Goal: Contribute content

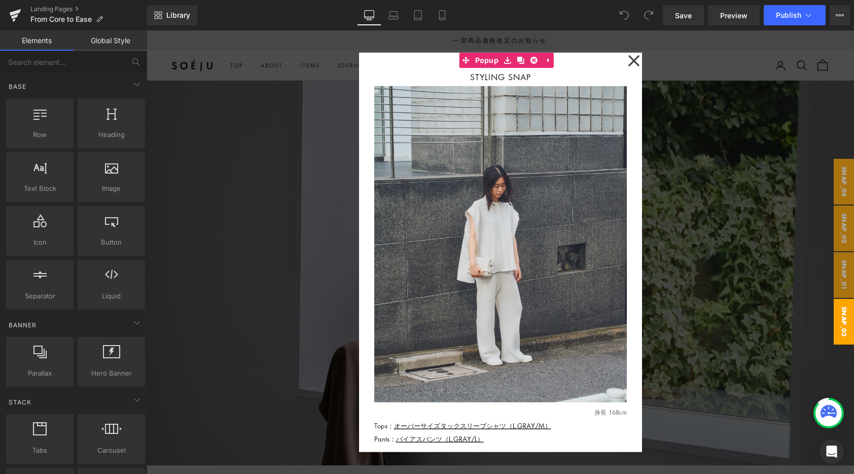
click at [268, 291] on div at bounding box center [500, 251] width 707 height 443
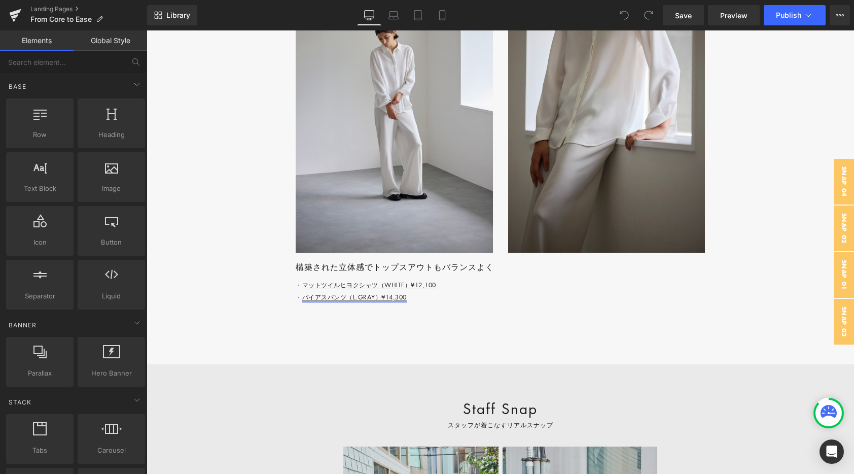
scroll to position [3796, 0]
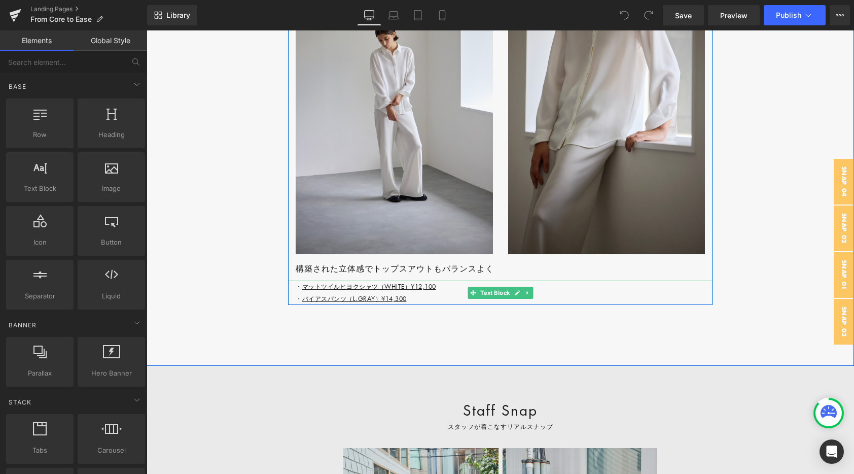
click at [453, 286] on p "・ マットツイルヒヨクシャツ（WHITE）¥12,100 ・ バイアスパンツ（L.GRAY）¥14,300" at bounding box center [504, 292] width 417 height 24
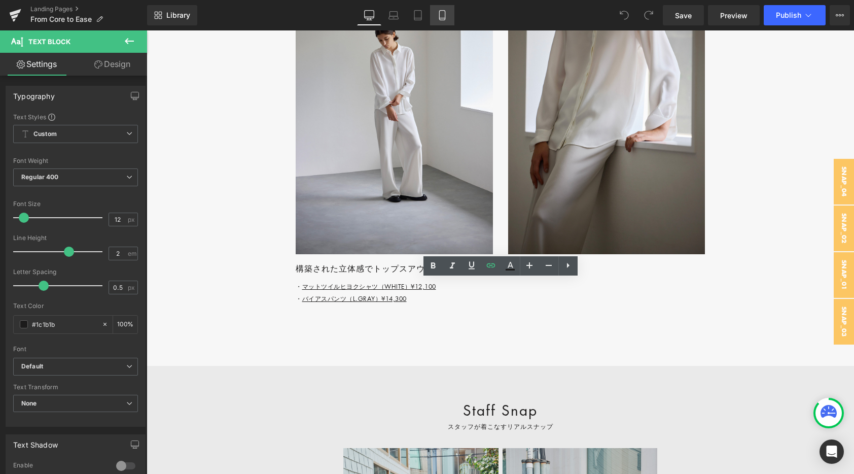
click at [436, 11] on link "Mobile" at bounding box center [442, 15] width 24 height 20
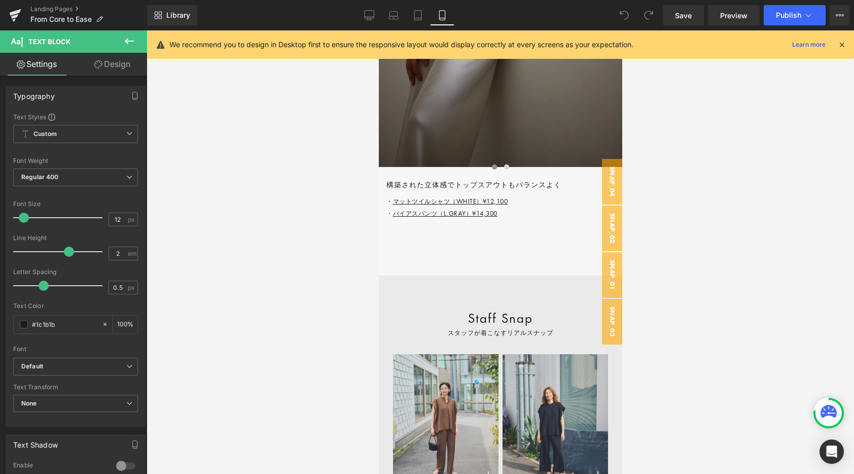
scroll to position [4613, 0]
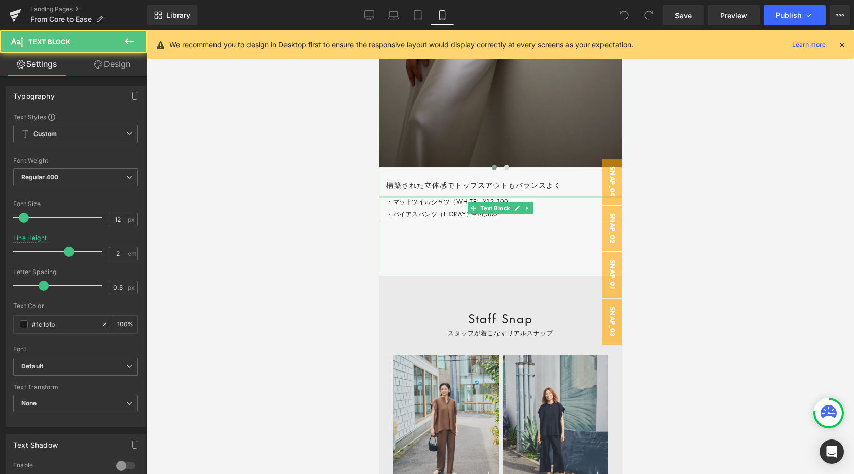
click at [541, 197] on div "・ マットツイルシャツ（WHITE）¥12,100 ・ バイアスパンツ（L.GRAY）¥14,300 Text Block" at bounding box center [499, 208] width 243 height 24
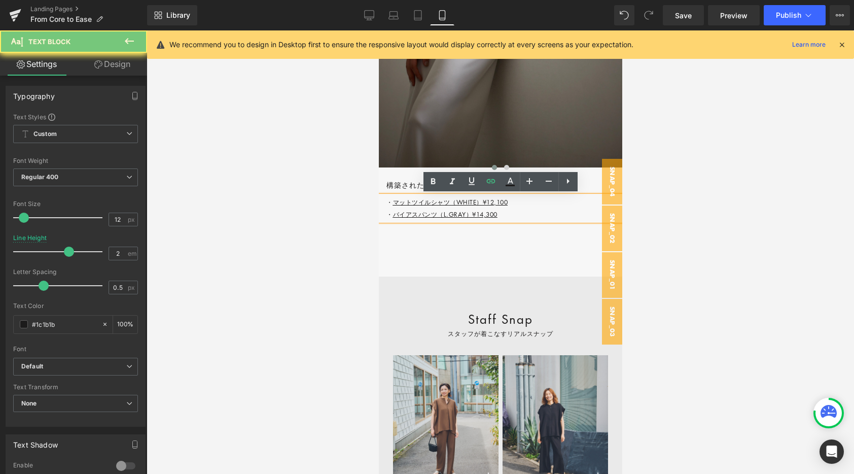
click at [525, 200] on p "・ マットツイルシャツ（WHITE）¥12,100 ・ バイアスパンツ（L.GRAY）¥14,300" at bounding box center [504, 208] width 236 height 24
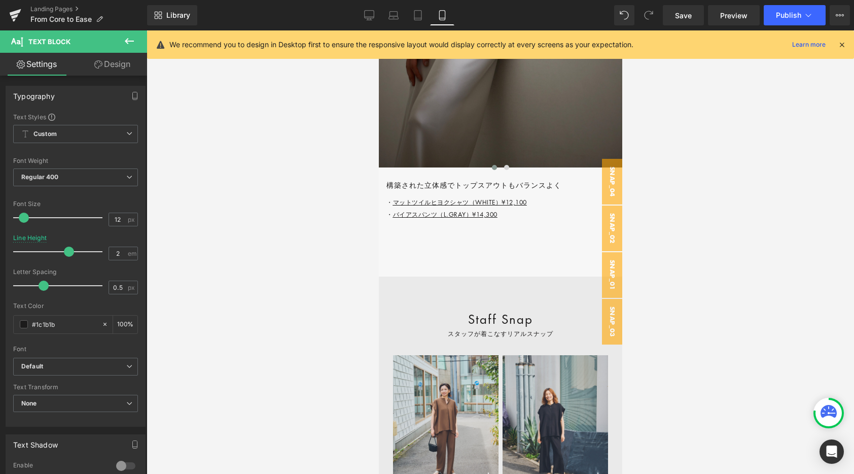
click at [87, 69] on link "Design" at bounding box center [113, 64] width 74 height 23
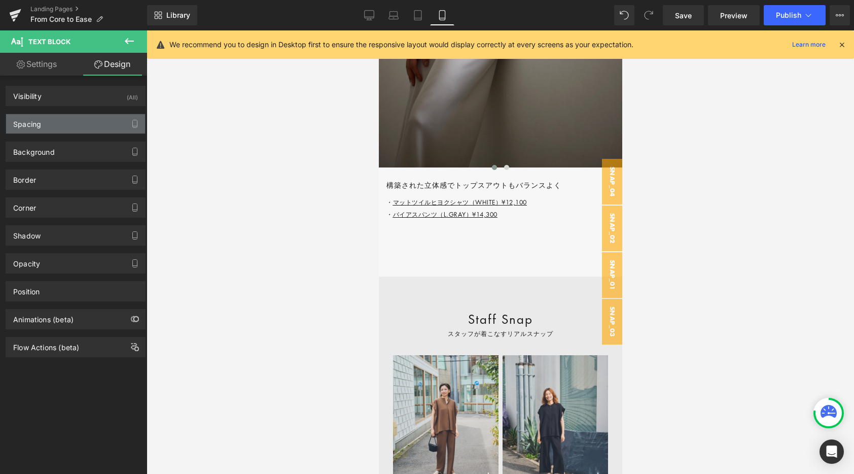
click at [59, 128] on div "Spacing" at bounding box center [75, 123] width 139 height 19
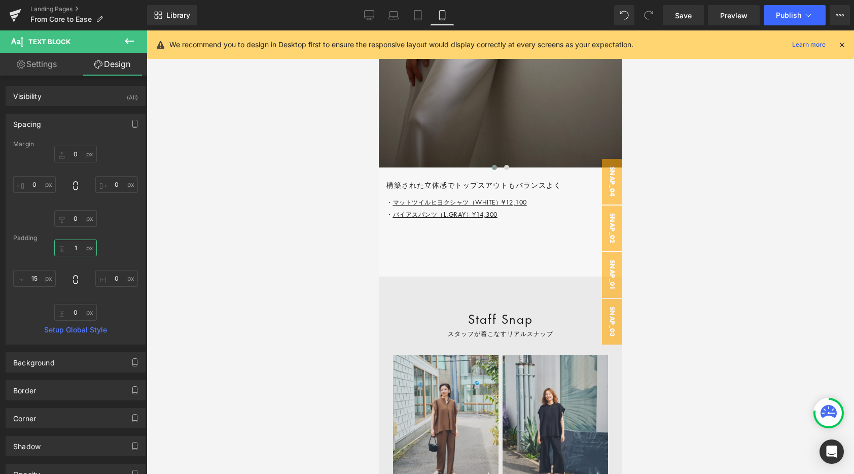
click at [78, 251] on input "1" at bounding box center [75, 247] width 43 height 17
type input "０"
click at [109, 255] on div "0 0 15" at bounding box center [75, 279] width 125 height 81
click at [79, 249] on input "text" at bounding box center [75, 247] width 43 height 17
type input "0"
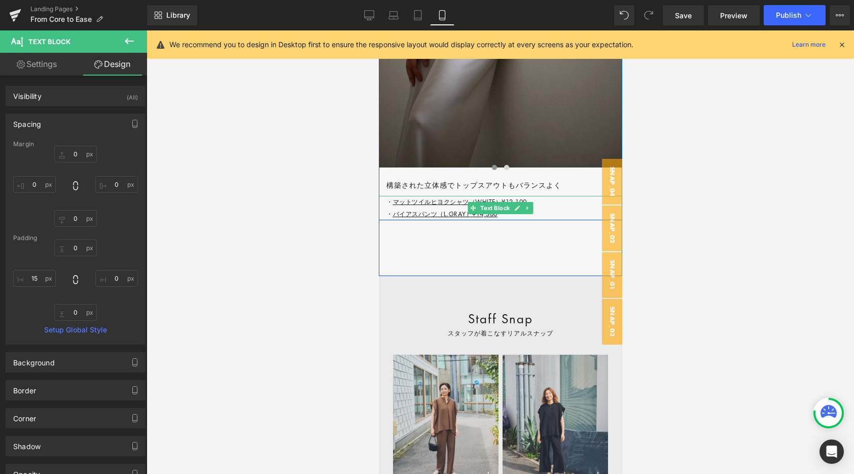
click at [541, 204] on p "・ マットツイルヒヨクシャツ（WHITE）¥12,100 ・ バイアスパンツ（L.GRAY）¥14,300" at bounding box center [504, 208] width 236 height 24
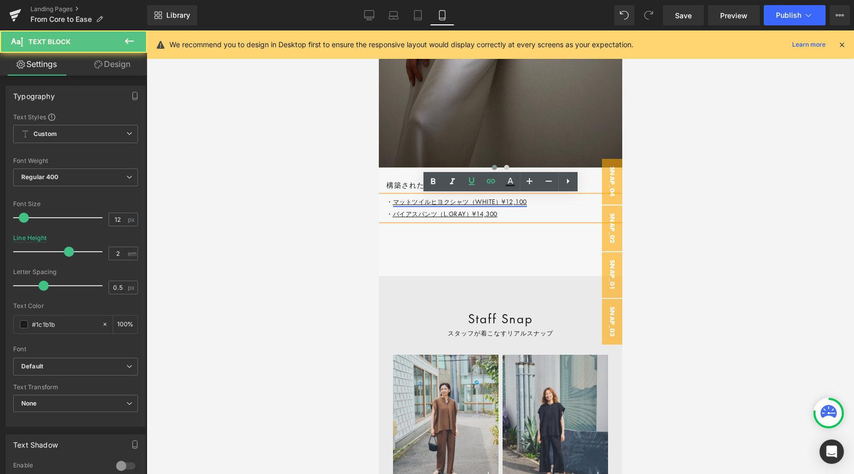
click at [500, 203] on link "マットツイルヒヨクシャツ（WHITE）¥12,100" at bounding box center [460, 201] width 134 height 9
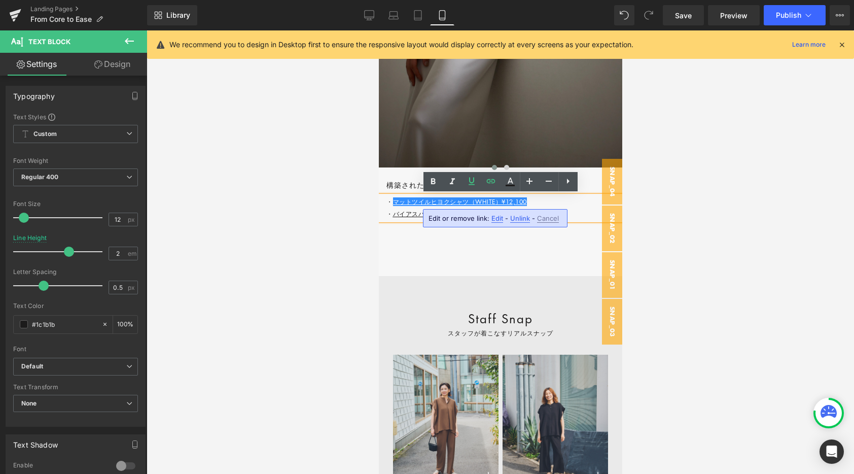
click at [488, 219] on div "Edit or remove link: Edit - Unlink - Cancel" at bounding box center [495, 218] width 145 height 18
click at [493, 219] on span "Edit" at bounding box center [497, 218] width 12 height 9
click at [500, 222] on input "[URL][DOMAIN_NAME]" at bounding box center [487, 221] width 156 height 25
click at [591, 175] on div "Image Image ‹ › Carousel 構築された立体感でトップスアウトもバランスよく Heading ・ マットツイルヒヨクシャツ（WHITE）¥…" at bounding box center [499, 11] width 243 height 418
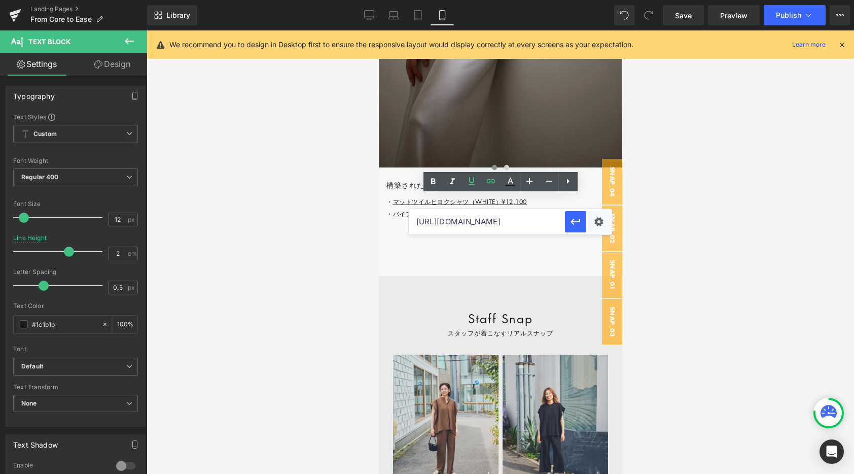
scroll to position [0, 0]
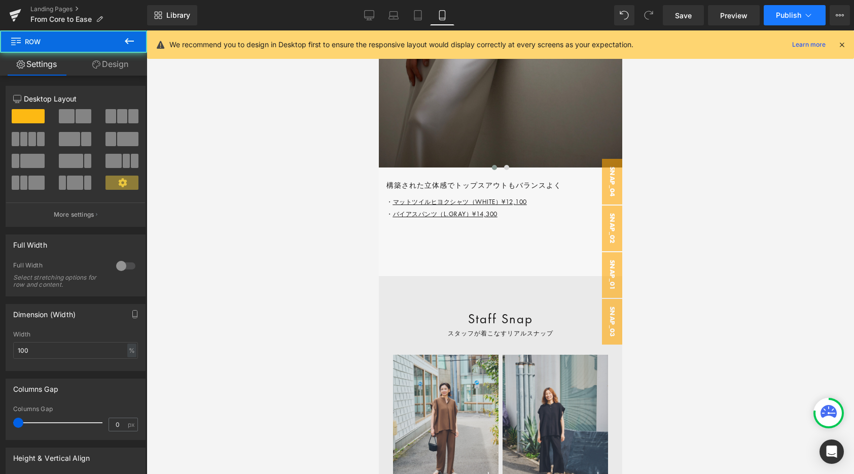
click at [777, 21] on button "Publish" at bounding box center [795, 15] width 62 height 20
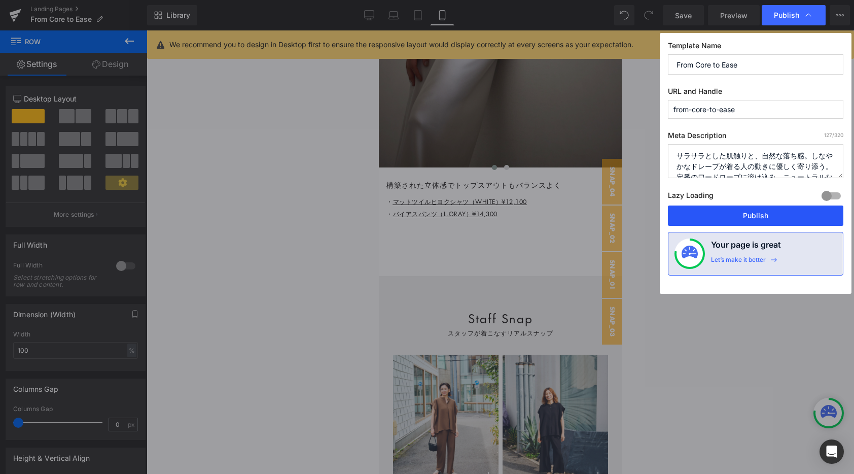
click at [698, 219] on button "Publish" at bounding box center [755, 215] width 175 height 20
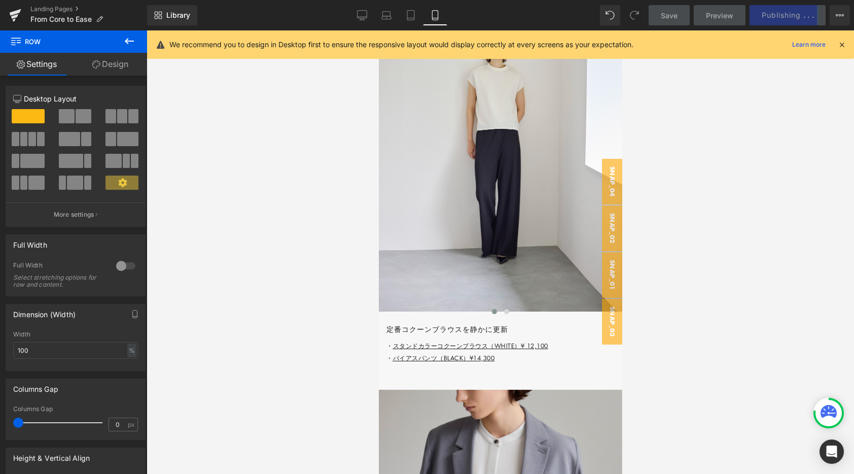
scroll to position [3121, 0]
